Goal: Task Accomplishment & Management: Manage account settings

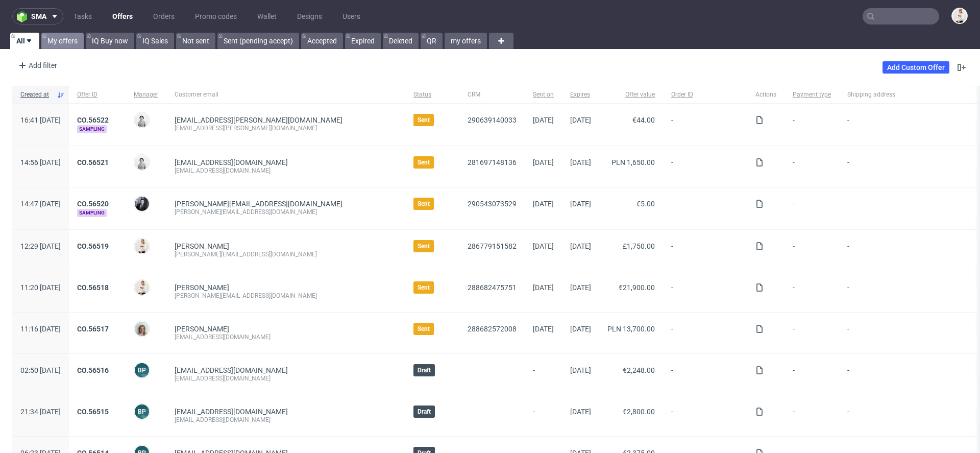
click at [65, 38] on link "My offers" at bounding box center [62, 41] width 42 height 16
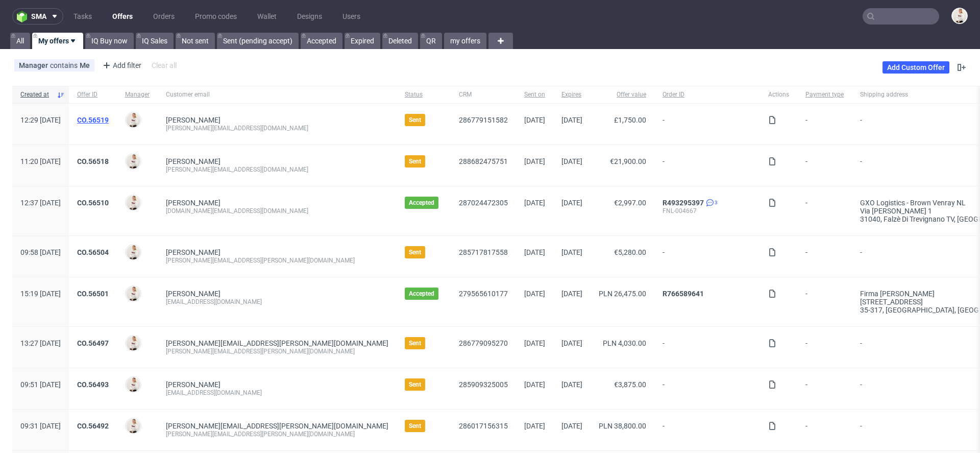
click at [109, 122] on link "CO.56519" at bounding box center [93, 120] width 32 height 8
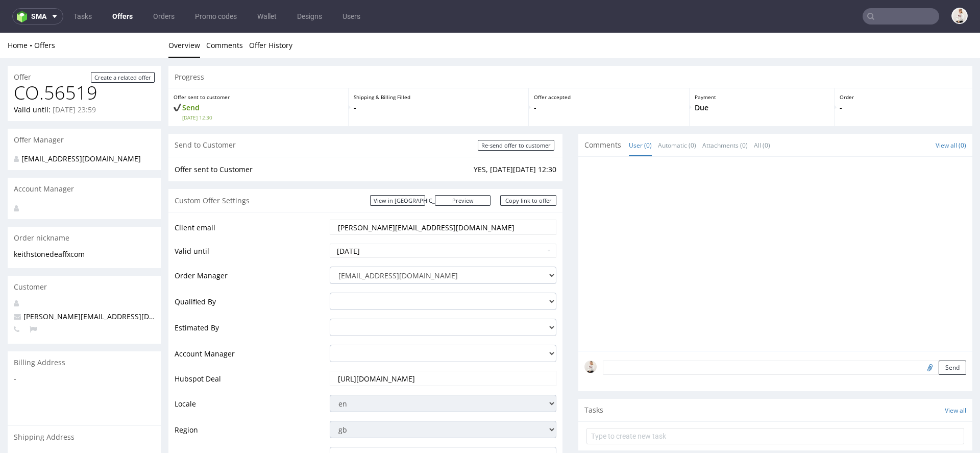
click at [408, 224] on input "[PERSON_NAME][EMAIL_ADDRESS][DOMAIN_NAME]" at bounding box center [443, 227] width 212 height 14
paste input "luke"
type input "[EMAIL_ADDRESS][DOMAIN_NAME]"
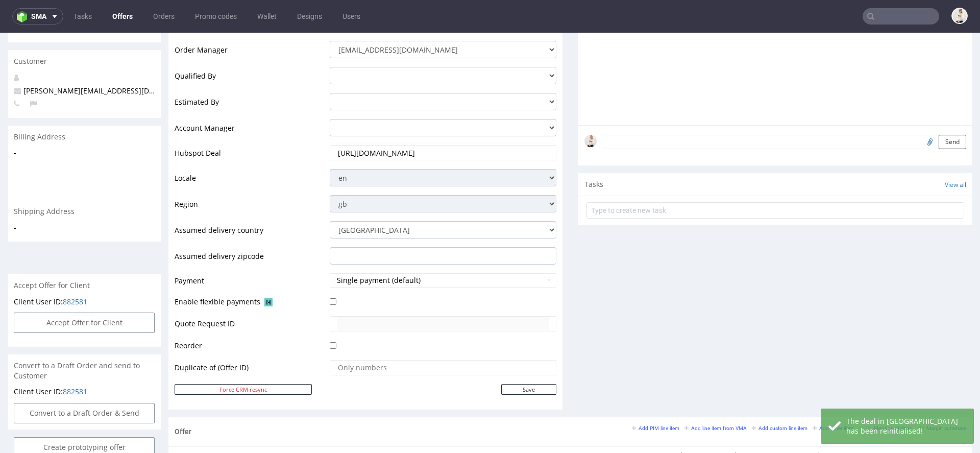
scroll to position [278, 0]
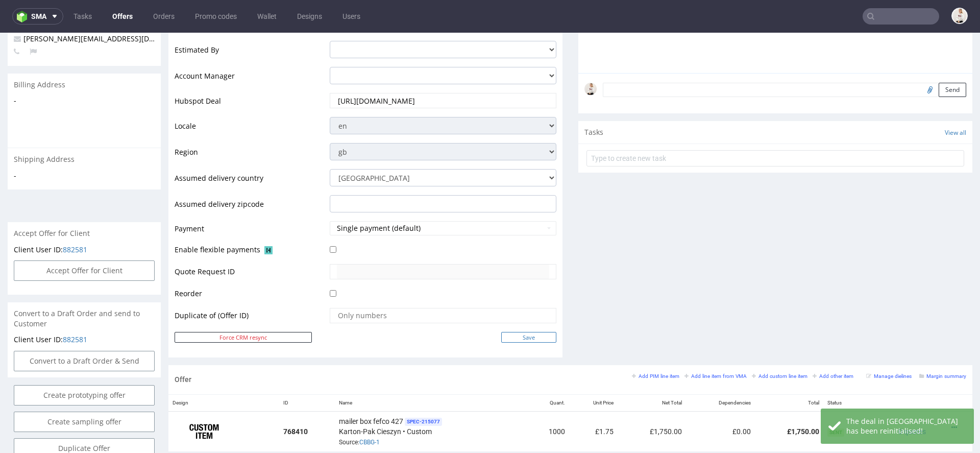
click at [519, 332] on input "Save" at bounding box center [528, 337] width 55 height 11
type input "In progress..."
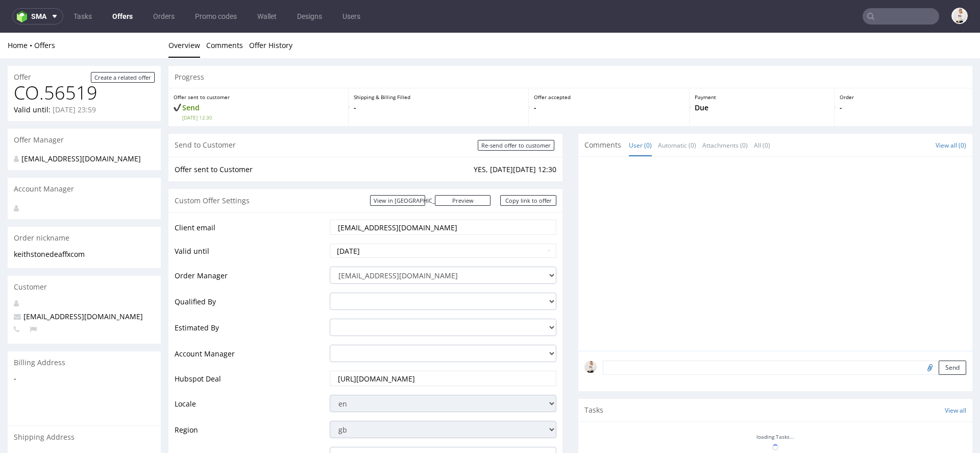
scroll to position [0, 0]
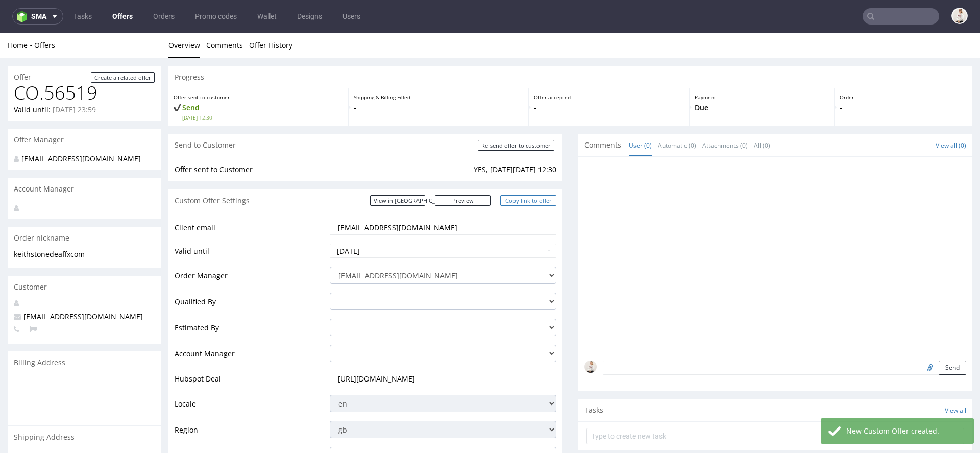
click at [536, 202] on link "Copy link to offer" at bounding box center [528, 200] width 56 height 11
